Goal: Register for event/course

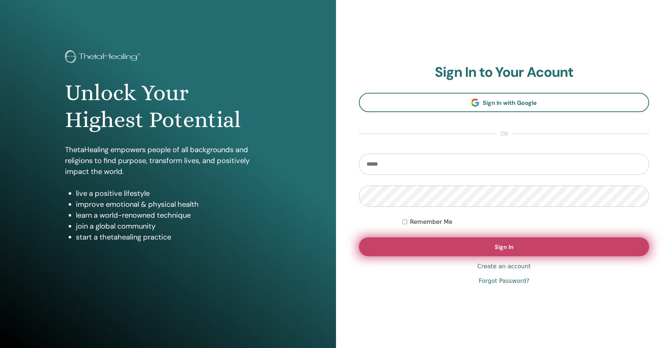
type input "**********"
click at [507, 244] on span "Sign In" at bounding box center [504, 247] width 19 height 8
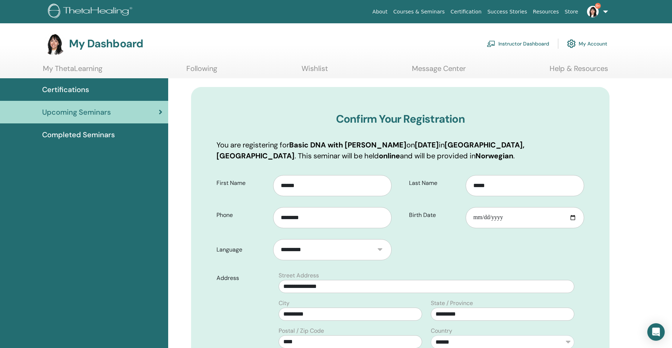
click at [519, 44] on link "Instructor Dashboard" at bounding box center [518, 44] width 63 height 16
